Goal: Task Accomplishment & Management: Use online tool/utility

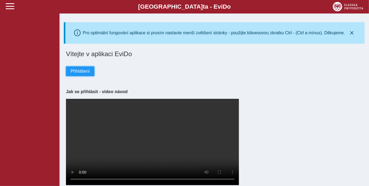
click at [74, 74] on span "Přihlášení" at bounding box center [80, 71] width 19 height 5
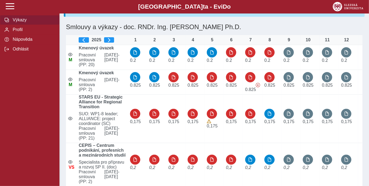
scroll to position [21, 0]
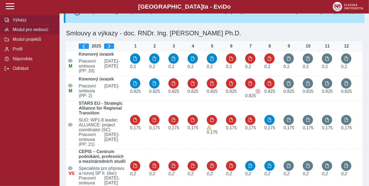
click at [29, 31] on span "Modul pro vedoucí" at bounding box center [33, 29] width 44 height 5
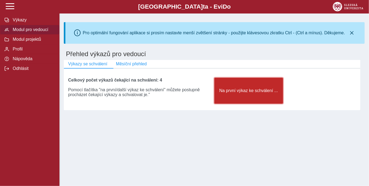
click at [259, 92] on span "Na první výkaz ke schválení ..." at bounding box center [249, 90] width 60 height 5
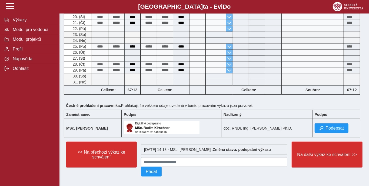
scroll to position [294, 0]
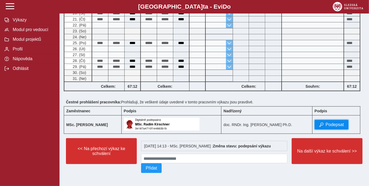
click at [326, 124] on span "Podepsat" at bounding box center [335, 125] width 18 height 5
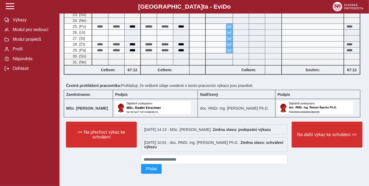
scroll to position [312, 0]
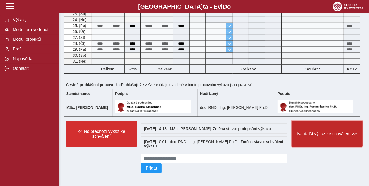
click at [320, 139] on button "Na další výkaz ke schválení >>" at bounding box center [327, 134] width 71 height 26
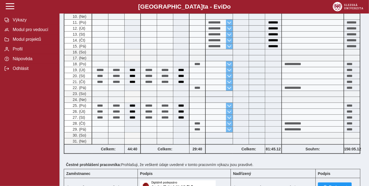
scroll to position [294, 0]
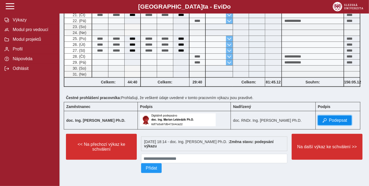
click at [321, 117] on button "Podepsat" at bounding box center [335, 121] width 34 height 10
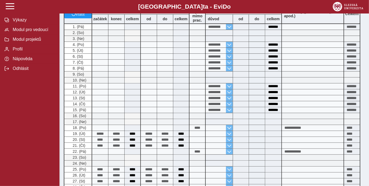
scroll to position [312, 0]
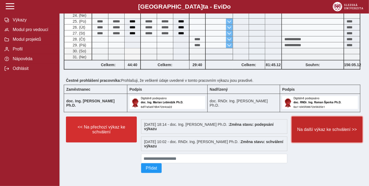
click at [331, 127] on span "Na další výkaz ke schválení >>" at bounding box center [328, 129] width 62 height 5
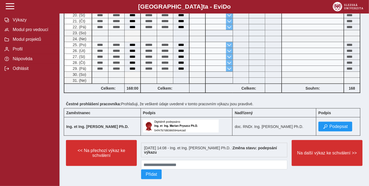
scroll to position [298, 0]
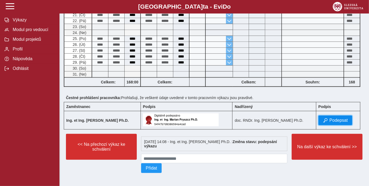
click at [330, 119] on span "Podepsat" at bounding box center [339, 120] width 18 height 5
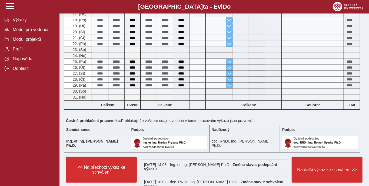
scroll to position [316, 0]
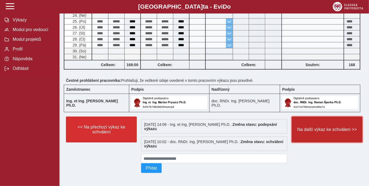
click at [314, 127] on span "Na další výkaz ke schválení >>" at bounding box center [328, 129] width 62 height 5
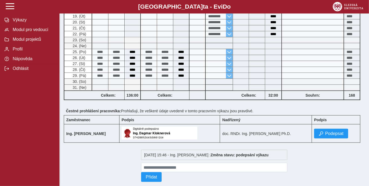
scroll to position [289, 0]
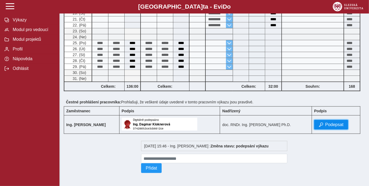
click at [320, 125] on span "button" at bounding box center [321, 125] width 4 height 4
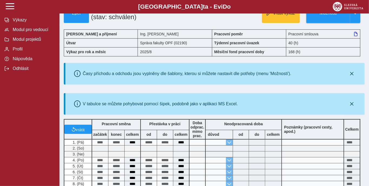
scroll to position [0, 0]
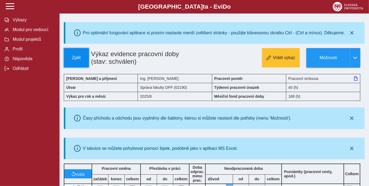
click at [77, 63] on button "Zpět" at bounding box center [76, 57] width 25 height 19
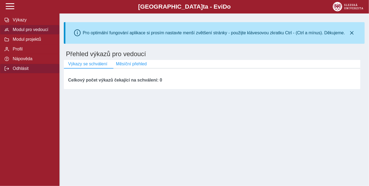
click at [23, 71] on span "Odhlásit" at bounding box center [33, 68] width 44 height 5
